Goal: Task Accomplishment & Management: Complete application form

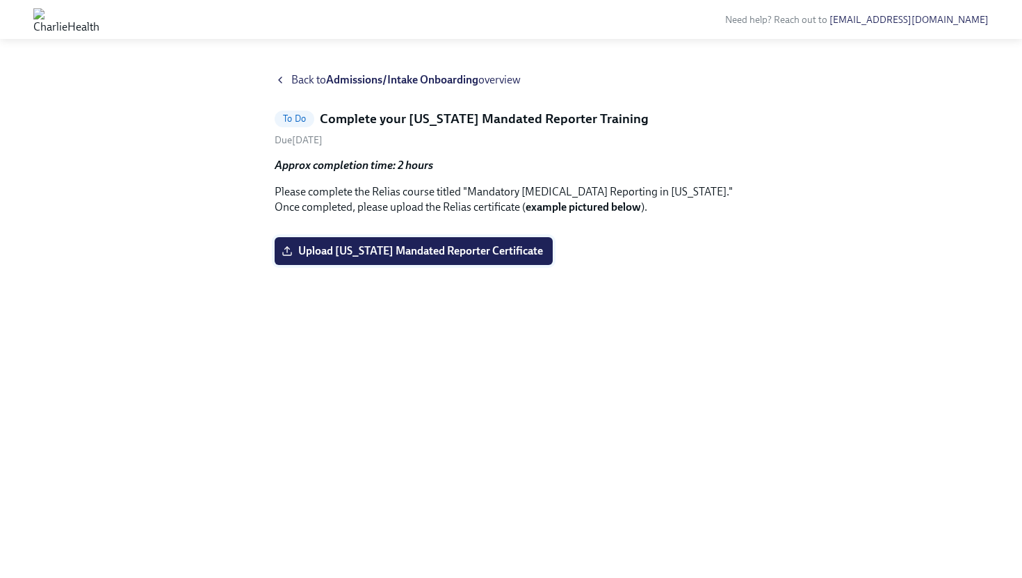
click at [408, 258] on span "Upload Pennsylvania Mandated Reporter Certificate" at bounding box center [413, 251] width 259 height 14
click at [0, 0] on input "Upload Pennsylvania Mandated Reporter Certificate" at bounding box center [0, 0] width 0 height 0
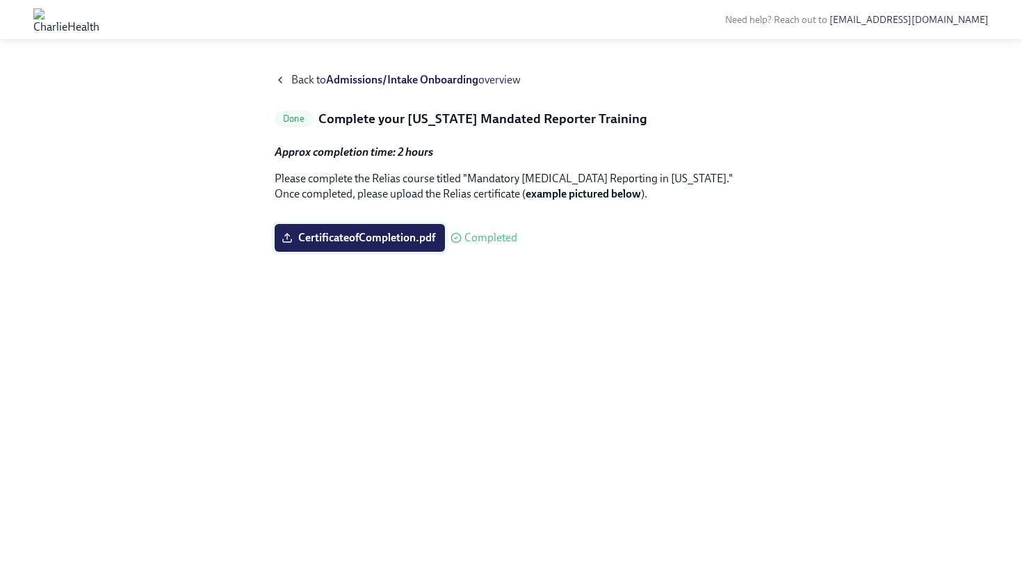
click at [354, 245] on span "CertificateofCompletion.pdf" at bounding box center [359, 238] width 151 height 14
click at [0, 0] on input "CertificateofCompletion.pdf" at bounding box center [0, 0] width 0 height 0
click at [322, 80] on span "Back to Admissions/Intake Onboarding overview" at bounding box center [405, 79] width 229 height 15
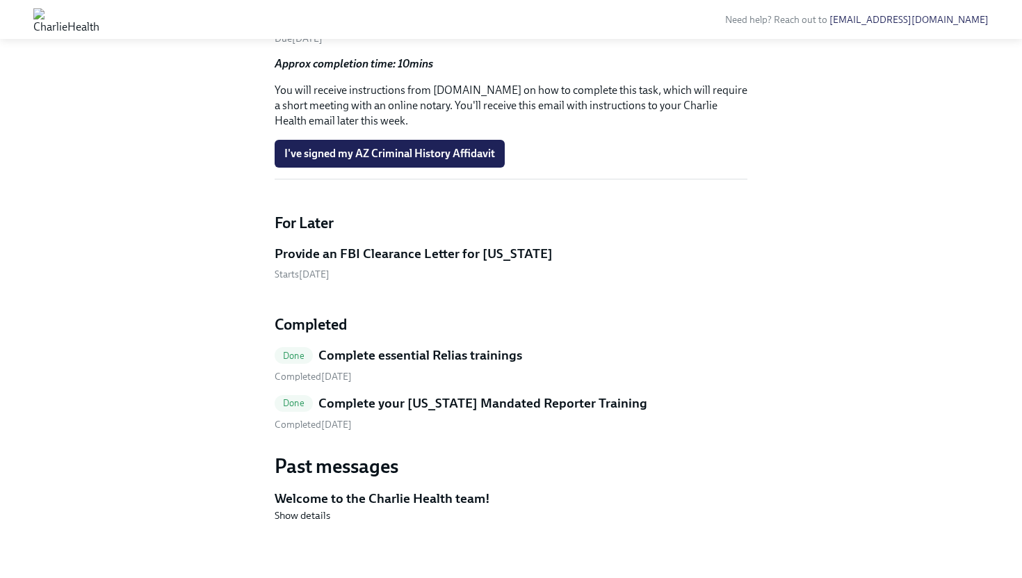
scroll to position [1329, 0]
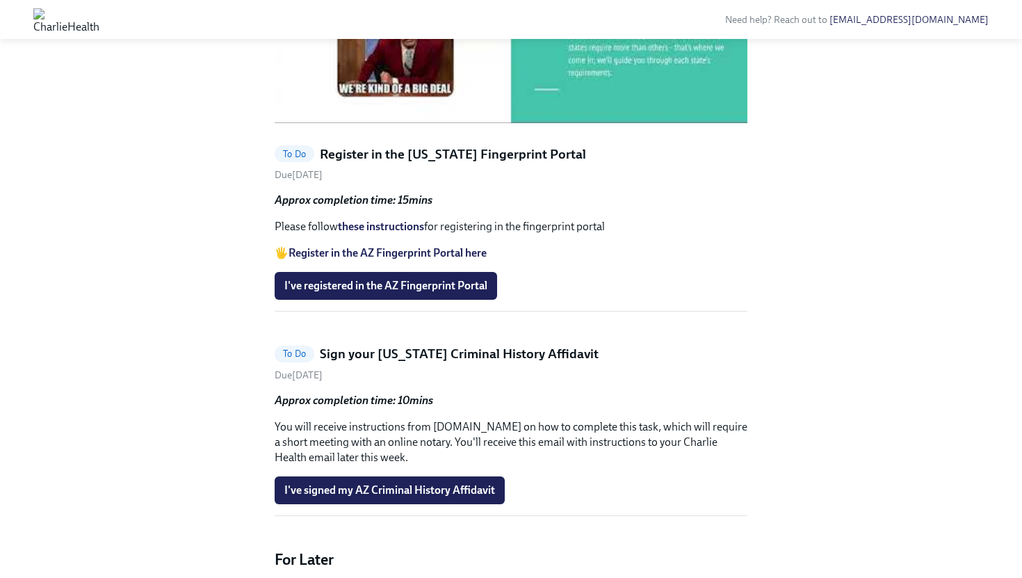
scroll to position [863, 0]
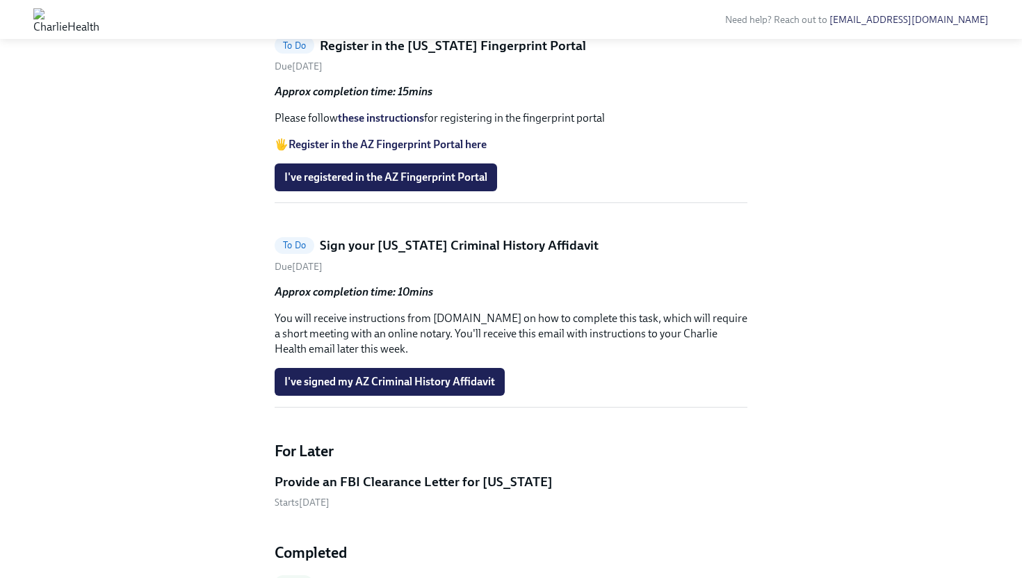
click at [452, 151] on strong "Register in the AZ Fingerprint Portal here" at bounding box center [388, 144] width 198 height 13
click at [380, 124] on link "these instructions" at bounding box center [381, 117] width 86 height 13
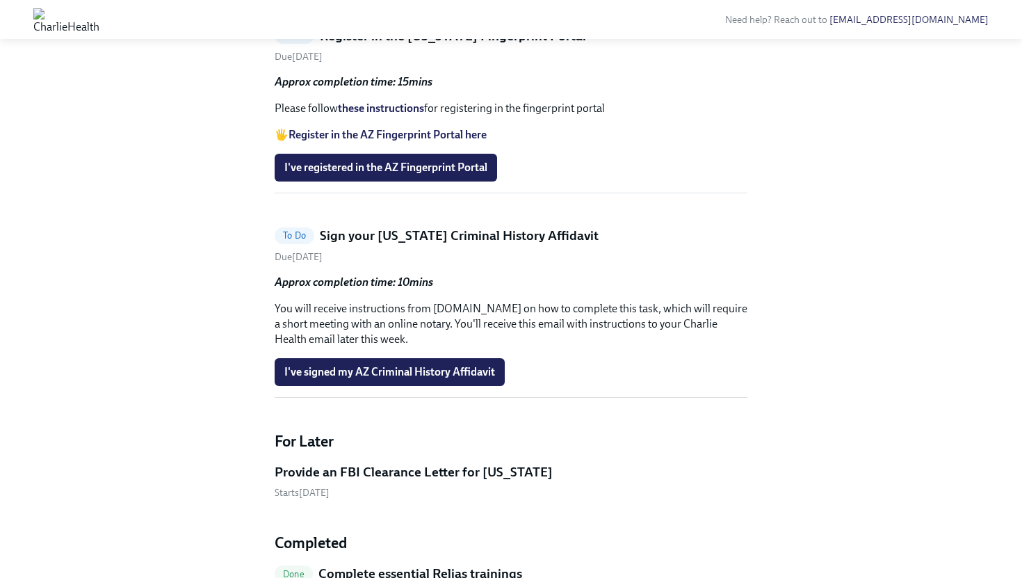
scroll to position [873, 0]
click at [430, 174] on span "I've registered in the AZ Fingerprint Portal" at bounding box center [385, 167] width 203 height 14
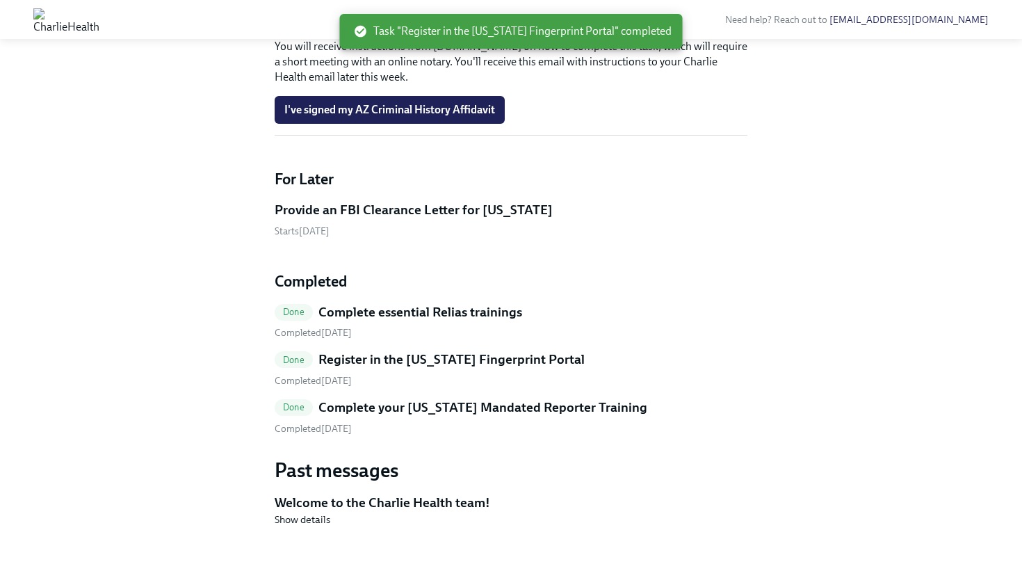
scroll to position [975, 0]
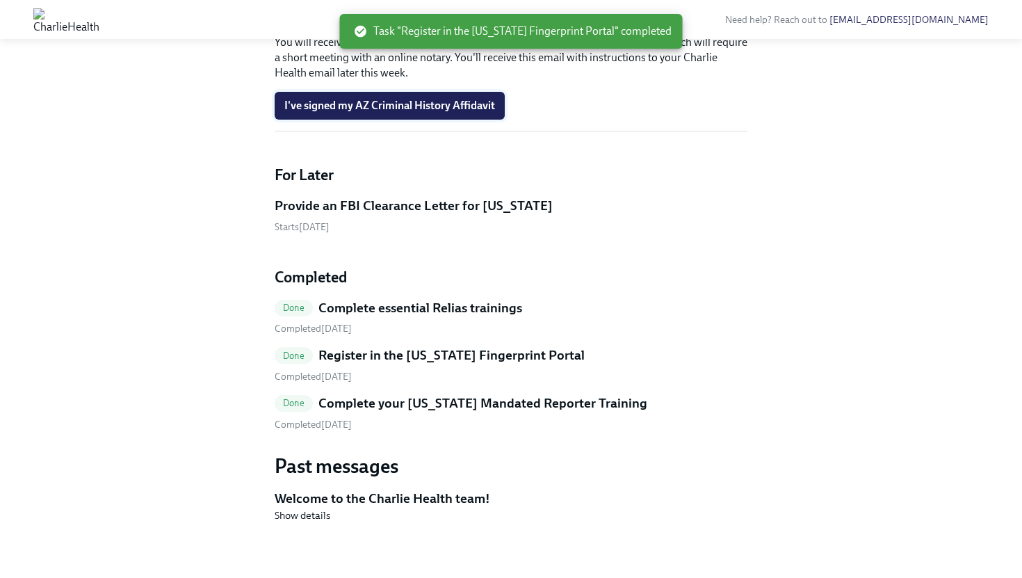
click at [446, 113] on span "I've signed my AZ Criminal History Affidavit" at bounding box center [389, 106] width 211 height 14
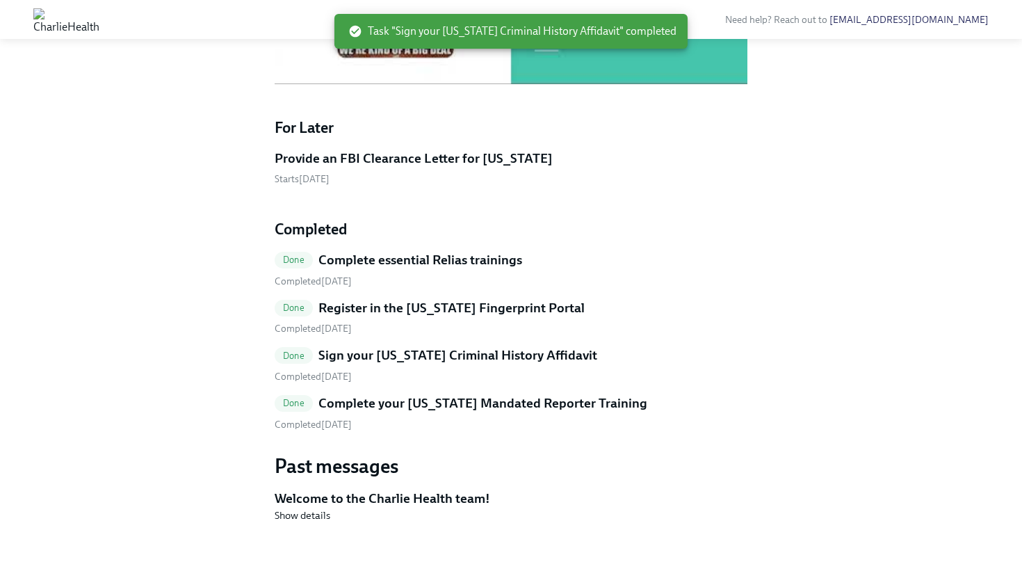
scroll to position [994, 0]
click at [492, 355] on h5 "Sign your [US_STATE] Criminal History Affidavit" at bounding box center [458, 355] width 279 height 18
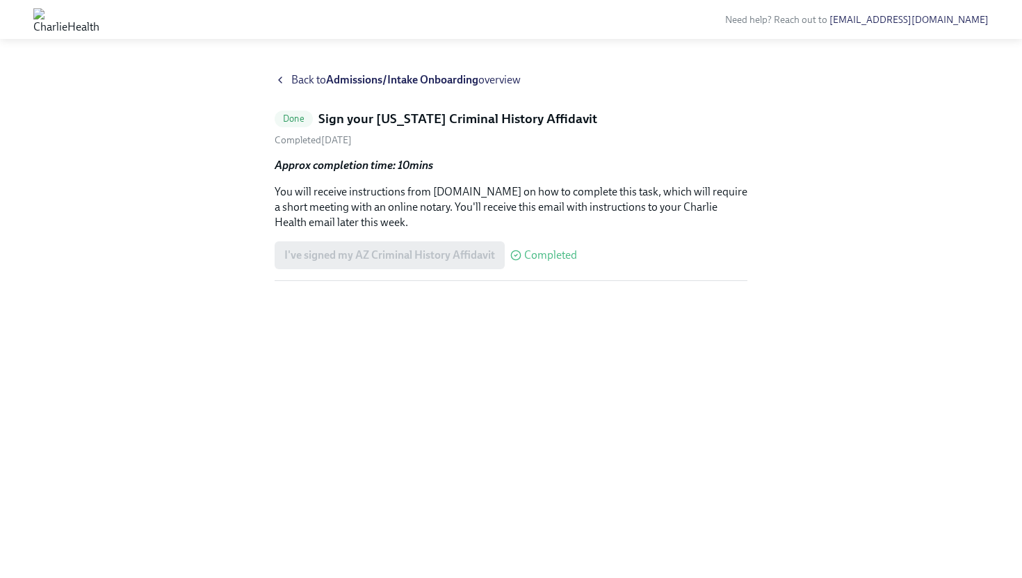
click at [291, 80] on span "Back to Admissions/Intake Onboarding overview" at bounding box center [405, 79] width 229 height 15
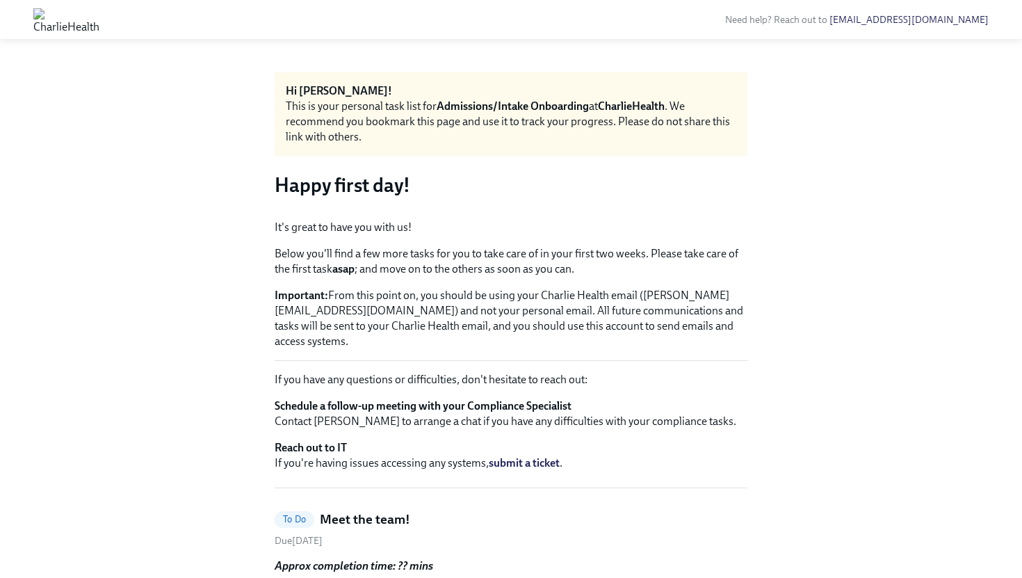
scroll to position [967, 0]
